Goal: Information Seeking & Learning: Learn about a topic

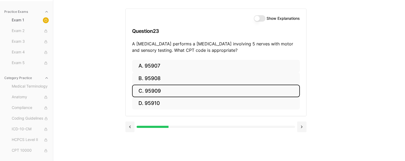
click at [162, 90] on button "C. 95909" at bounding box center [216, 90] width 168 height 13
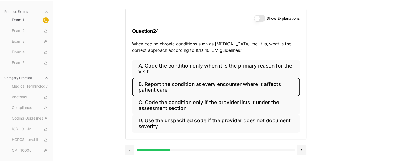
click at [267, 83] on button "B. Report the condition at every encounter where it affects patient care" at bounding box center [216, 87] width 168 height 18
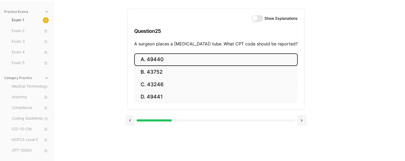
click at [181, 66] on button "A. 49440" at bounding box center [215, 59] width 163 height 13
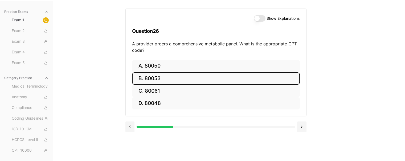
click at [163, 76] on button "B. 80053" at bounding box center [216, 78] width 168 height 13
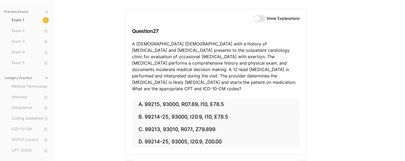
scroll to position [56, 0]
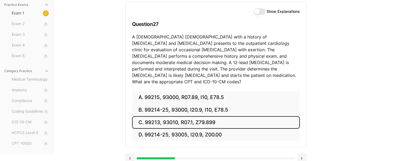
click at [202, 116] on button "C. 99213, 93010, R07.1, Z79.899" at bounding box center [216, 122] width 168 height 13
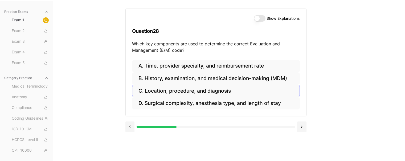
scroll to position [49, 0]
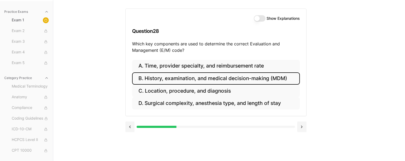
click at [215, 77] on button "B. History, examination, and medical decision-making (MDM)" at bounding box center [216, 78] width 168 height 13
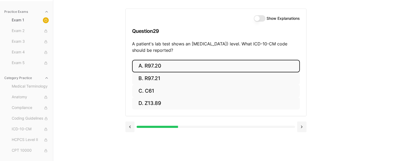
click at [202, 65] on button "A. R97.20" at bounding box center [216, 66] width 168 height 13
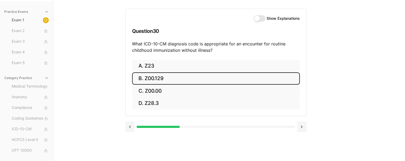
click at [210, 77] on button "B. Z00.129" at bounding box center [216, 78] width 168 height 13
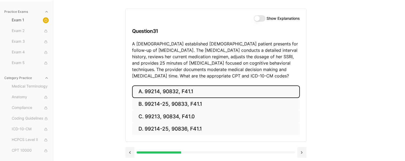
click at [193, 90] on button "A. 99214, 90832, F41.1" at bounding box center [216, 91] width 168 height 13
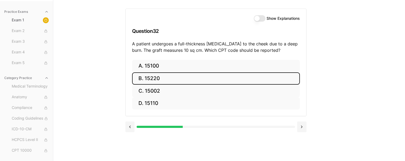
click at [185, 76] on button "B. 15220" at bounding box center [216, 78] width 168 height 13
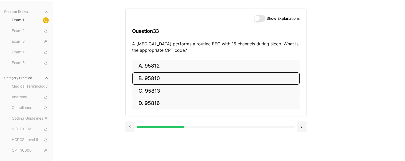
click at [152, 79] on button "B. 95810" at bounding box center [216, 78] width 168 height 13
click at [195, 79] on button "B. 47563" at bounding box center [216, 78] width 168 height 13
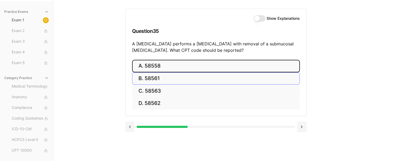
click at [199, 67] on button "A. 58558" at bounding box center [216, 66] width 168 height 13
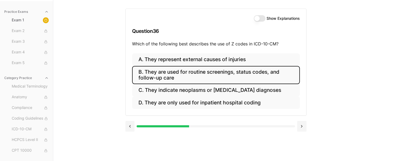
click at [224, 73] on button "B. They are used for routine screenings, status codes, and follow-up care" at bounding box center [216, 75] width 168 height 18
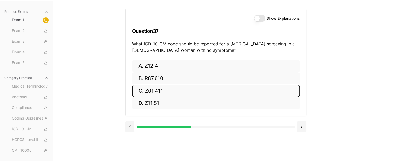
click at [152, 91] on button "C. Z01.411" at bounding box center [216, 90] width 168 height 13
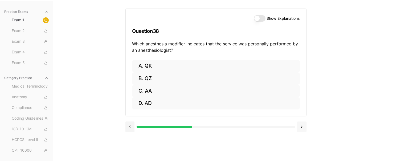
click at [301, 128] on button at bounding box center [301, 126] width 9 height 11
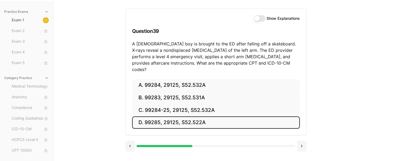
click at [185, 116] on button "D. 99285, 29125, S52.522A" at bounding box center [216, 122] width 168 height 13
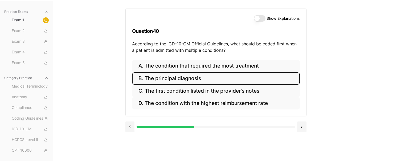
click at [206, 79] on button "B. The principal diagnosis" at bounding box center [216, 78] width 168 height 13
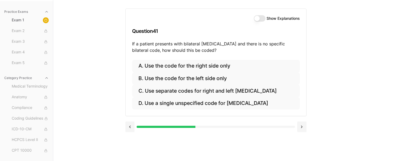
drag, startPoint x: 192, startPoint y: 125, endPoint x: 215, endPoint y: 127, distance: 23.3
click at [215, 127] on div at bounding box center [216, 126] width 158 height 2
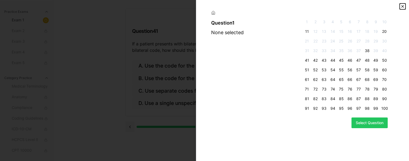
click at [402, 5] on icon "button" at bounding box center [402, 6] width 4 height 4
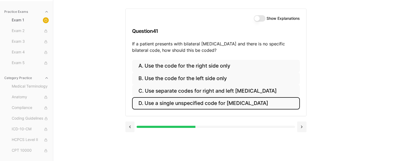
click at [180, 105] on button "D. Use a single unspecified code for [MEDICAL_DATA]" at bounding box center [216, 103] width 168 height 13
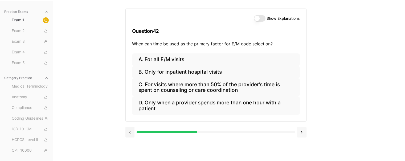
click at [302, 132] on button at bounding box center [301, 131] width 9 height 11
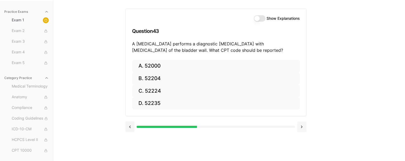
click at [301, 125] on button at bounding box center [301, 126] width 9 height 11
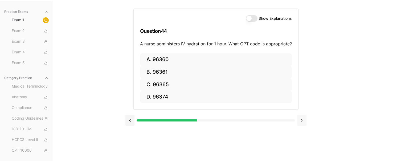
click at [301, 125] on button at bounding box center [301, 120] width 9 height 11
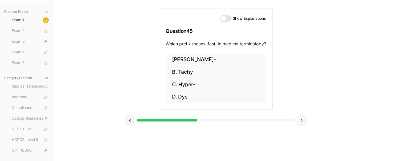
click at [301, 125] on button at bounding box center [301, 120] width 9 height 11
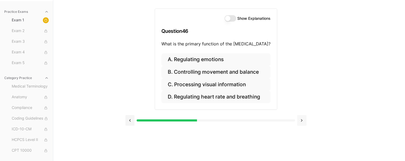
click at [301, 125] on button at bounding box center [301, 120] width 9 height 11
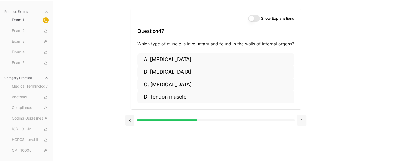
click at [301, 125] on button at bounding box center [301, 120] width 9 height 11
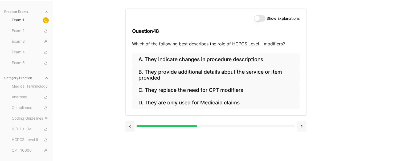
click at [301, 125] on button at bounding box center [301, 126] width 9 height 11
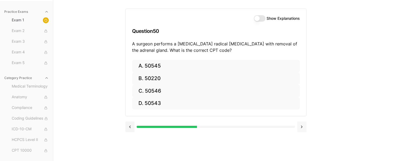
click at [301, 125] on button at bounding box center [301, 126] width 9 height 11
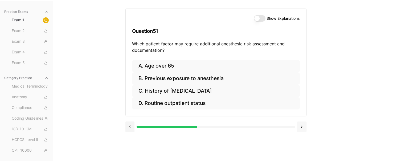
click at [301, 125] on button at bounding box center [301, 126] width 9 height 11
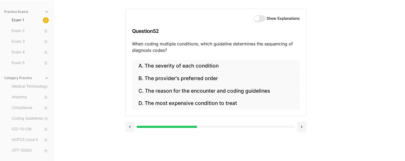
click at [232, 126] on div at bounding box center [216, 126] width 158 height 2
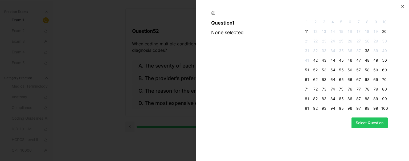
click at [309, 22] on span "1" at bounding box center [307, 21] width 6 height 5
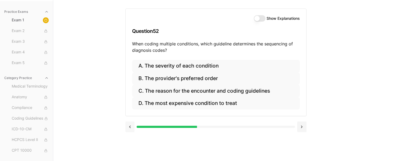
click at [130, 125] on button at bounding box center [129, 126] width 9 height 11
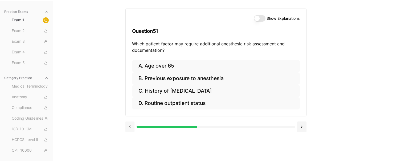
click at [130, 125] on button at bounding box center [129, 126] width 9 height 11
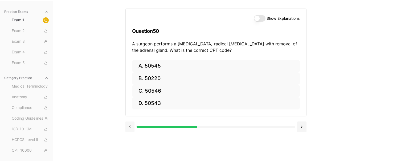
click at [130, 125] on button at bounding box center [129, 126] width 9 height 11
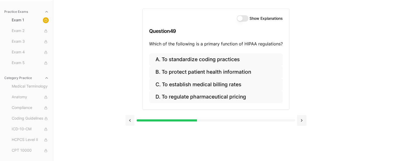
click at [130, 125] on button at bounding box center [129, 120] width 9 height 11
click at [130, 124] on button at bounding box center [129, 120] width 9 height 11
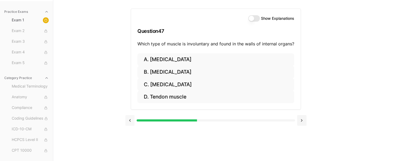
click at [130, 124] on button at bounding box center [129, 120] width 9 height 11
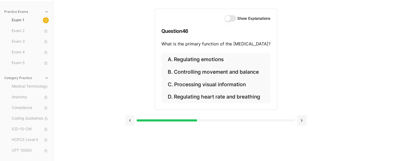
click at [130, 124] on button at bounding box center [129, 120] width 9 height 11
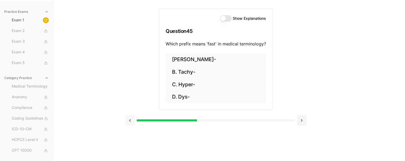
click at [130, 124] on button at bounding box center [129, 120] width 9 height 11
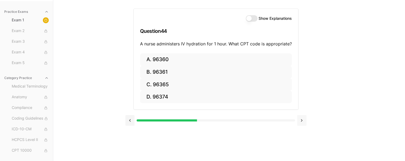
click at [304, 119] on button at bounding box center [301, 120] width 9 height 11
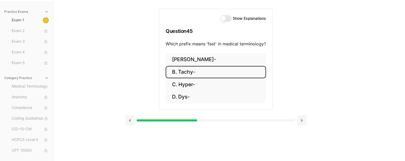
click at [195, 70] on button "B. Tachy-" at bounding box center [216, 72] width 100 height 13
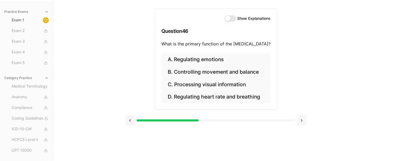
click at [302, 116] on button at bounding box center [301, 120] width 9 height 11
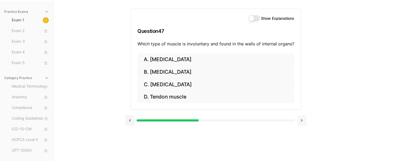
click at [301, 118] on button at bounding box center [301, 120] width 9 height 11
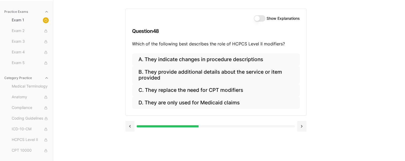
click at [301, 117] on div at bounding box center [215, 125] width 181 height 20
click at [300, 126] on button at bounding box center [301, 126] width 9 height 11
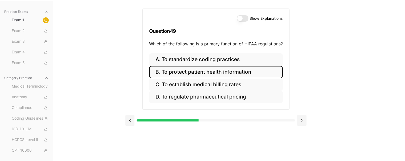
click at [240, 72] on button "B. To protect patient health information" at bounding box center [216, 72] width 134 height 13
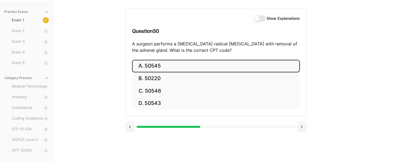
click at [175, 65] on button "A. 50545" at bounding box center [216, 66] width 168 height 13
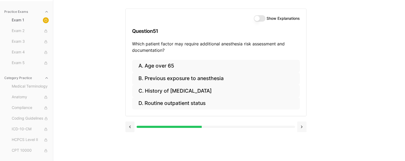
click at [300, 126] on button at bounding box center [301, 126] width 9 height 11
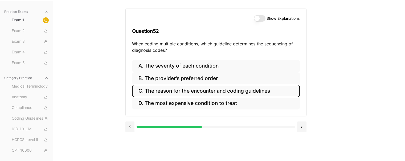
click at [260, 89] on button "C. The reason for the encounter and coding guidelines" at bounding box center [216, 90] width 168 height 13
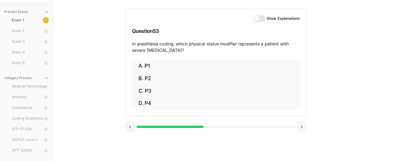
click at [302, 128] on button at bounding box center [301, 126] width 9 height 11
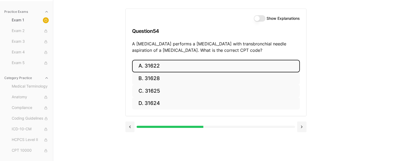
click at [194, 66] on button "A. 31622" at bounding box center [216, 66] width 168 height 13
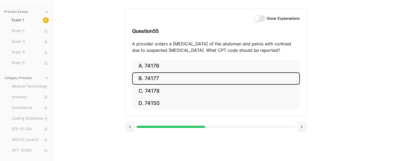
click at [183, 73] on button "B. 74177" at bounding box center [216, 78] width 168 height 13
click at [230, 79] on button "B. 71046" at bounding box center [216, 78] width 168 height 13
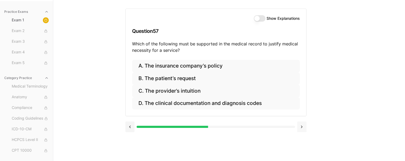
click at [300, 124] on button at bounding box center [301, 126] width 9 height 11
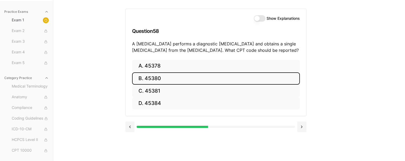
click at [219, 76] on button "B. 45380" at bounding box center [216, 78] width 168 height 13
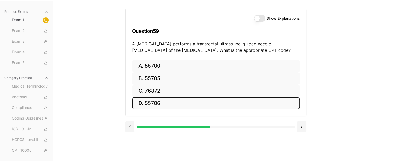
click at [150, 100] on button "D. 55706" at bounding box center [216, 103] width 168 height 13
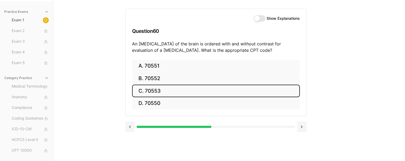
click at [262, 92] on button "C. 70553" at bounding box center [216, 90] width 168 height 13
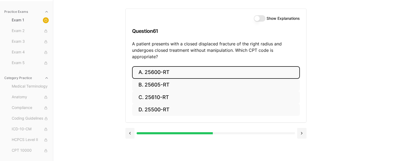
click at [154, 66] on button "A. 25600-RT" at bounding box center [216, 72] width 168 height 13
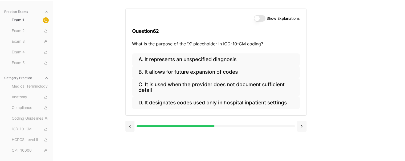
click at [301, 126] on button at bounding box center [301, 126] width 9 height 11
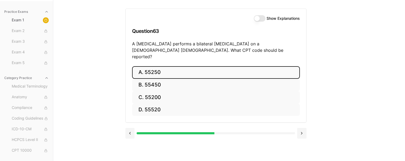
click at [145, 66] on button "A. 55250" at bounding box center [216, 72] width 168 height 13
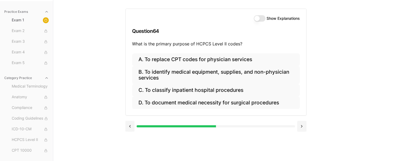
click at [302, 126] on button at bounding box center [301, 126] width 9 height 11
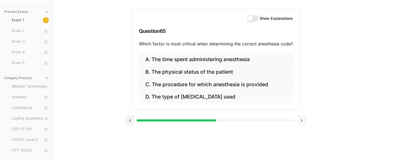
click at [302, 120] on button at bounding box center [301, 120] width 9 height 11
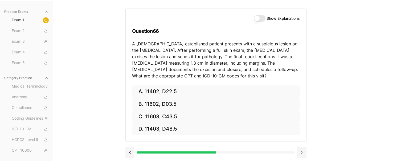
click at [297, 147] on button at bounding box center [301, 152] width 9 height 11
